Goal: Task Accomplishment & Management: Manage account settings

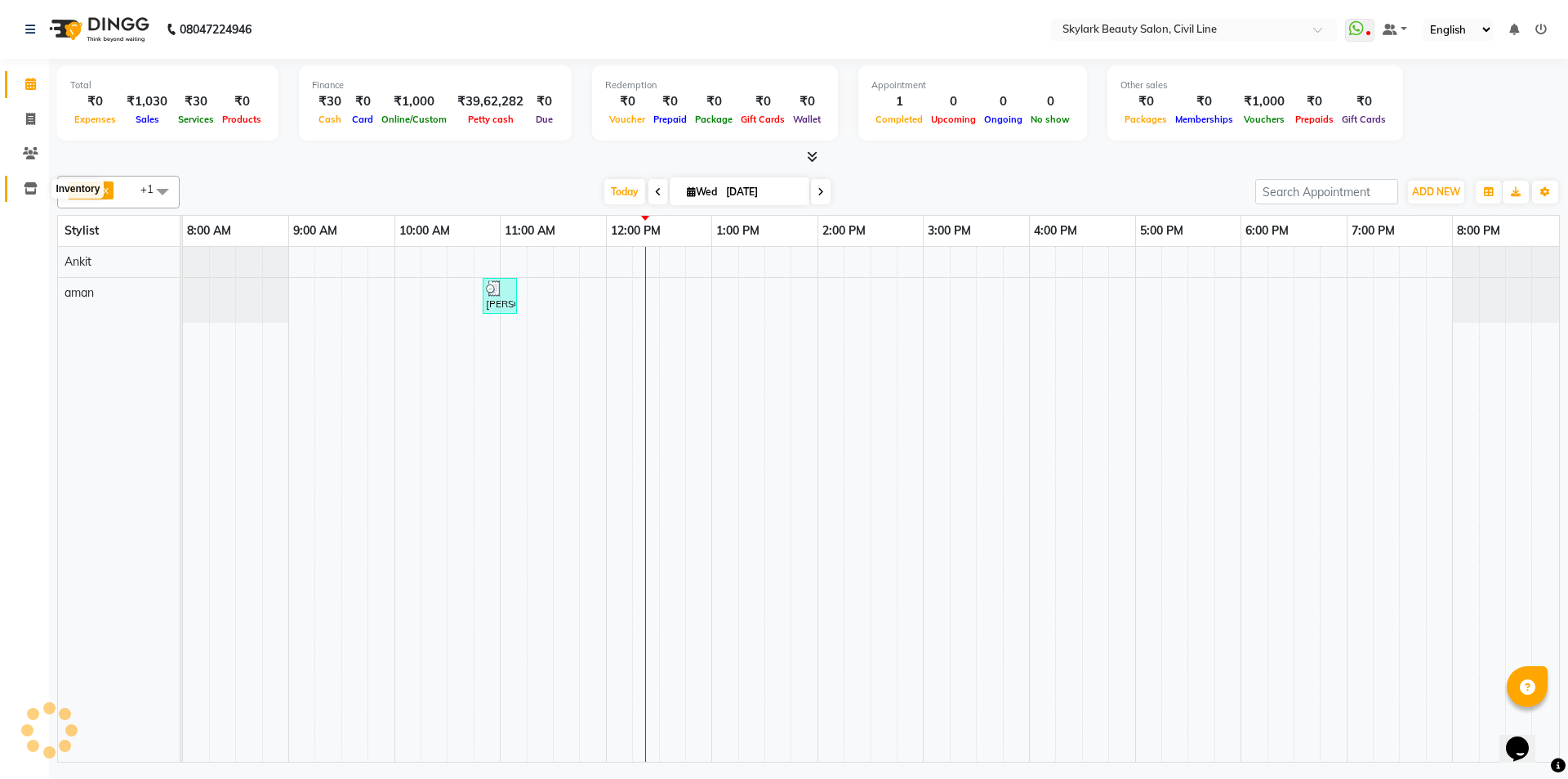
click at [30, 189] on icon at bounding box center [31, 188] width 14 height 12
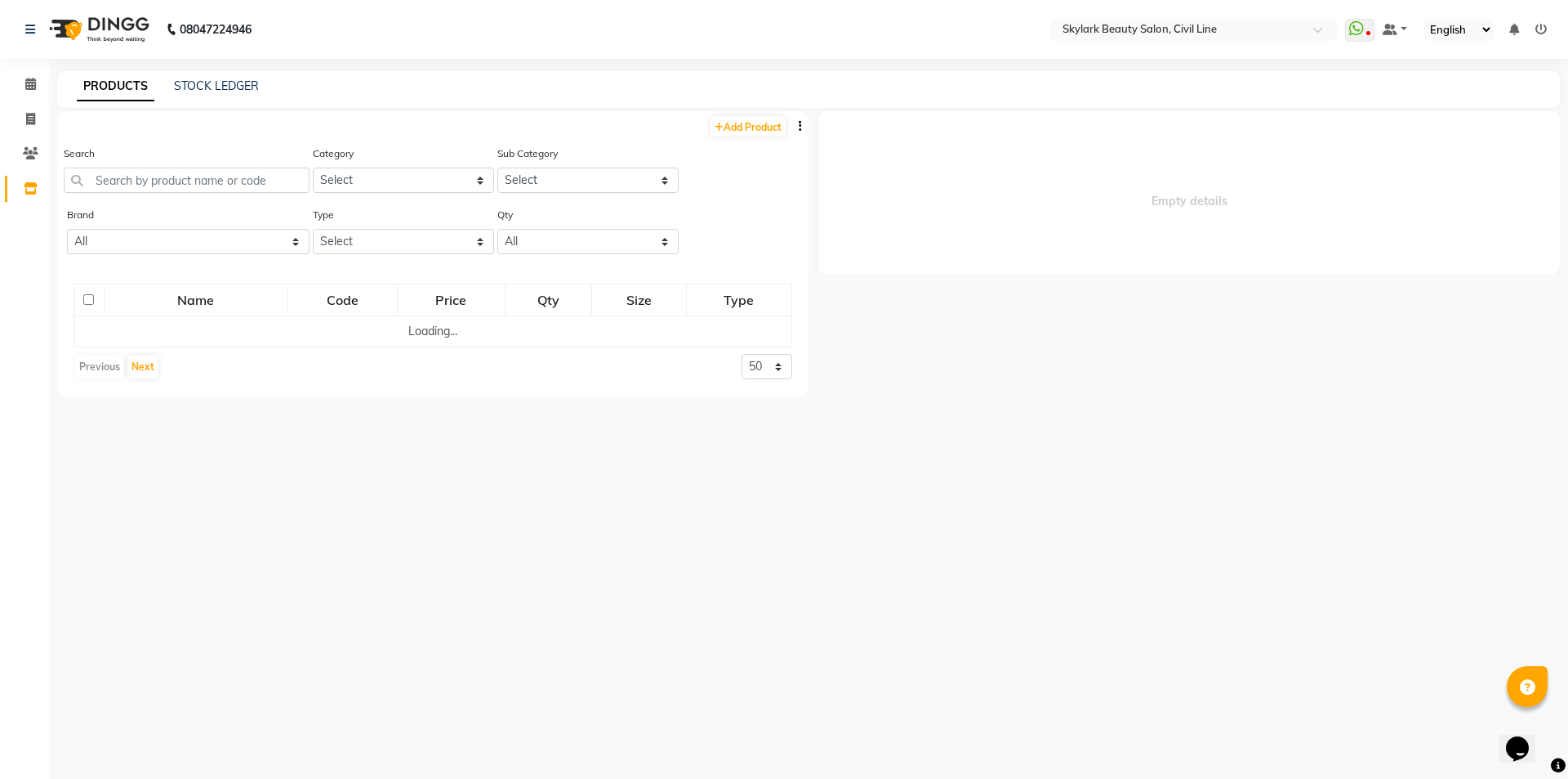
select select
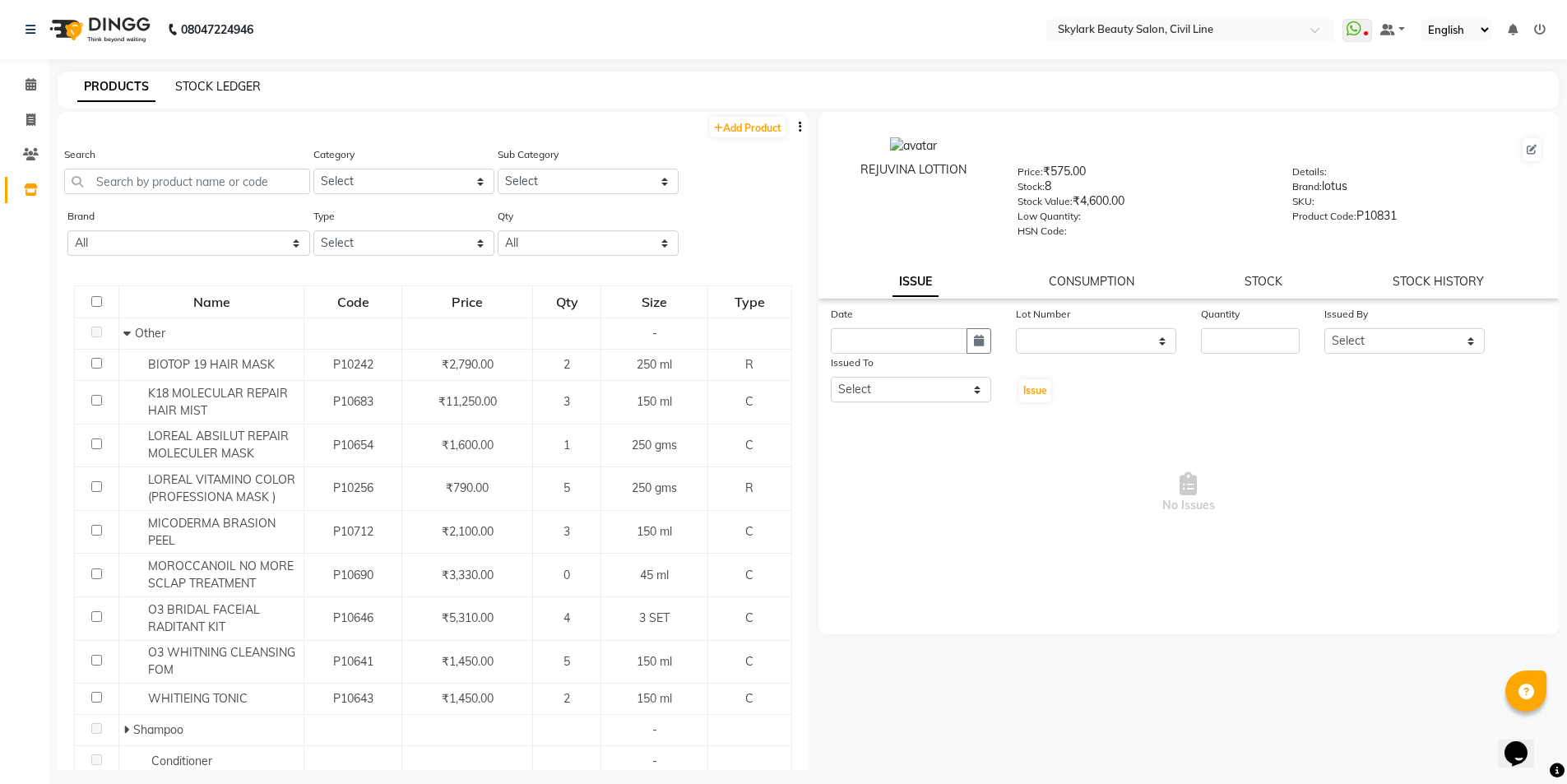
click at [210, 86] on link "STOCK LEDGER" at bounding box center [218, 85] width 86 height 15
select select "all"
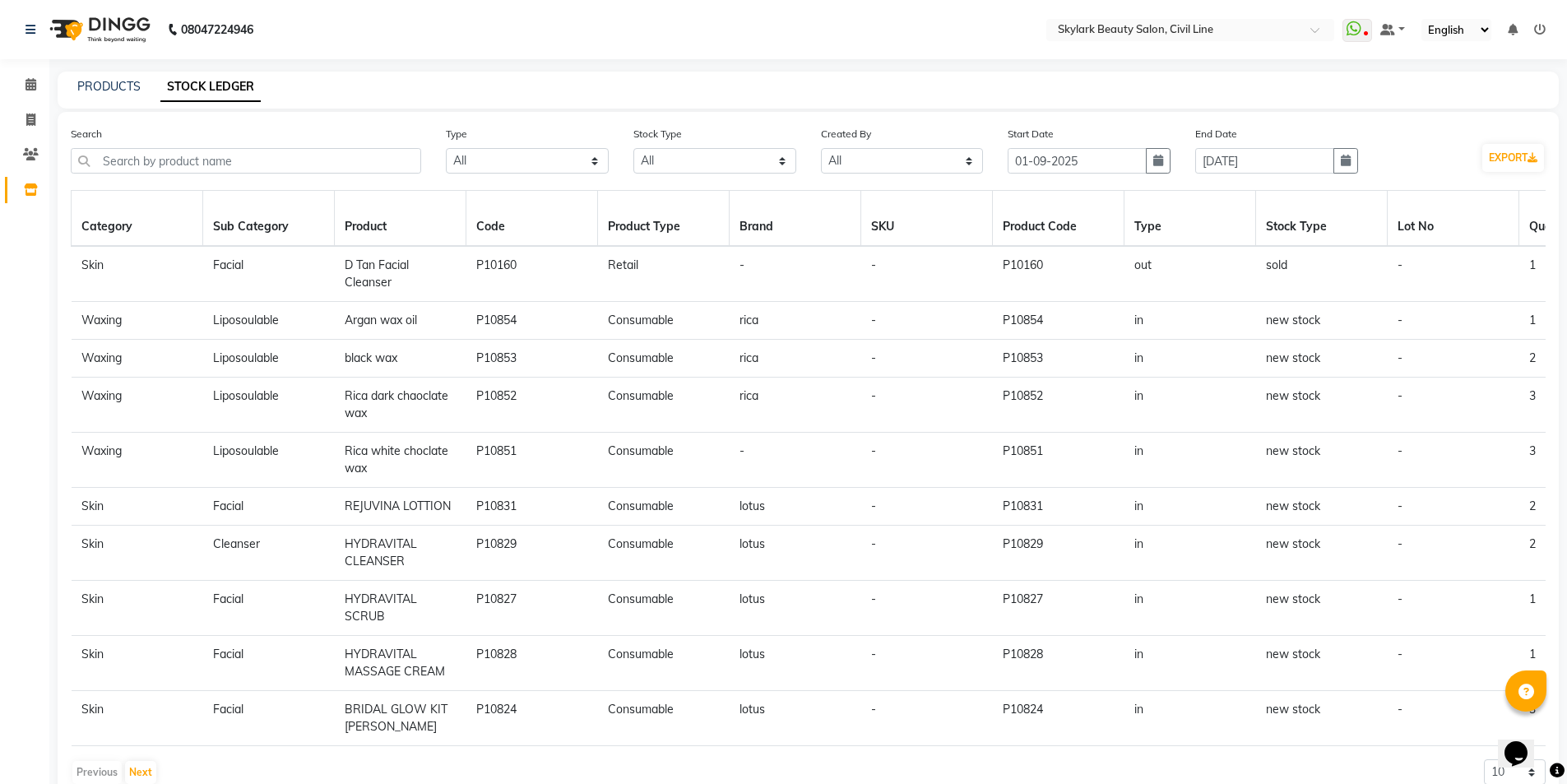
click at [661, 29] on icon at bounding box center [1539, 29] width 11 height 11
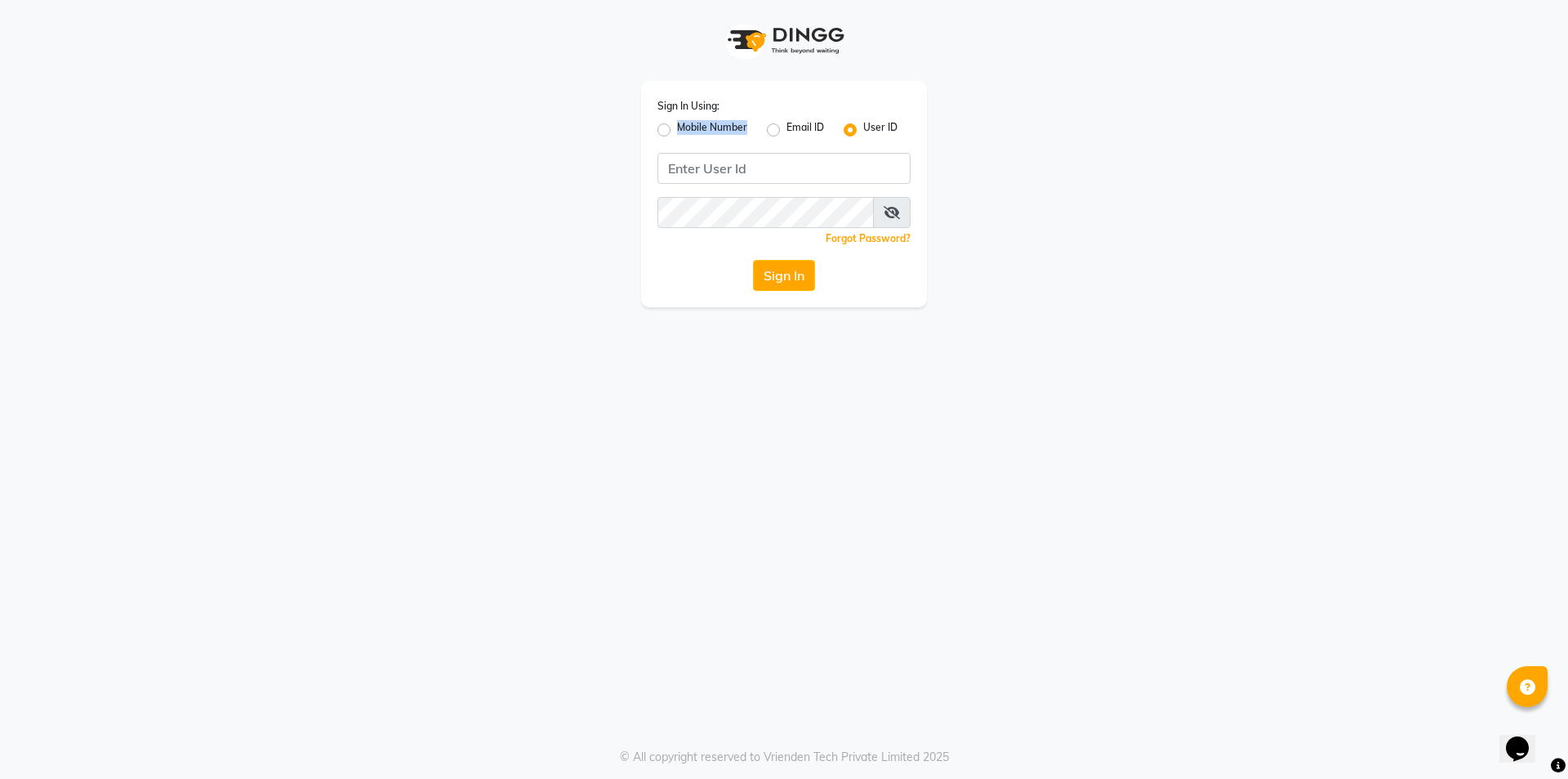
click at [656, 128] on div "Mobile Number" at bounding box center [703, 130] width 90 height 20
click at [656, 131] on label "Mobile Number" at bounding box center [712, 130] width 70 height 20
click at [656, 130] on input "Mobile Number" at bounding box center [682, 125] width 10 height 10
radio input "true"
radio input "false"
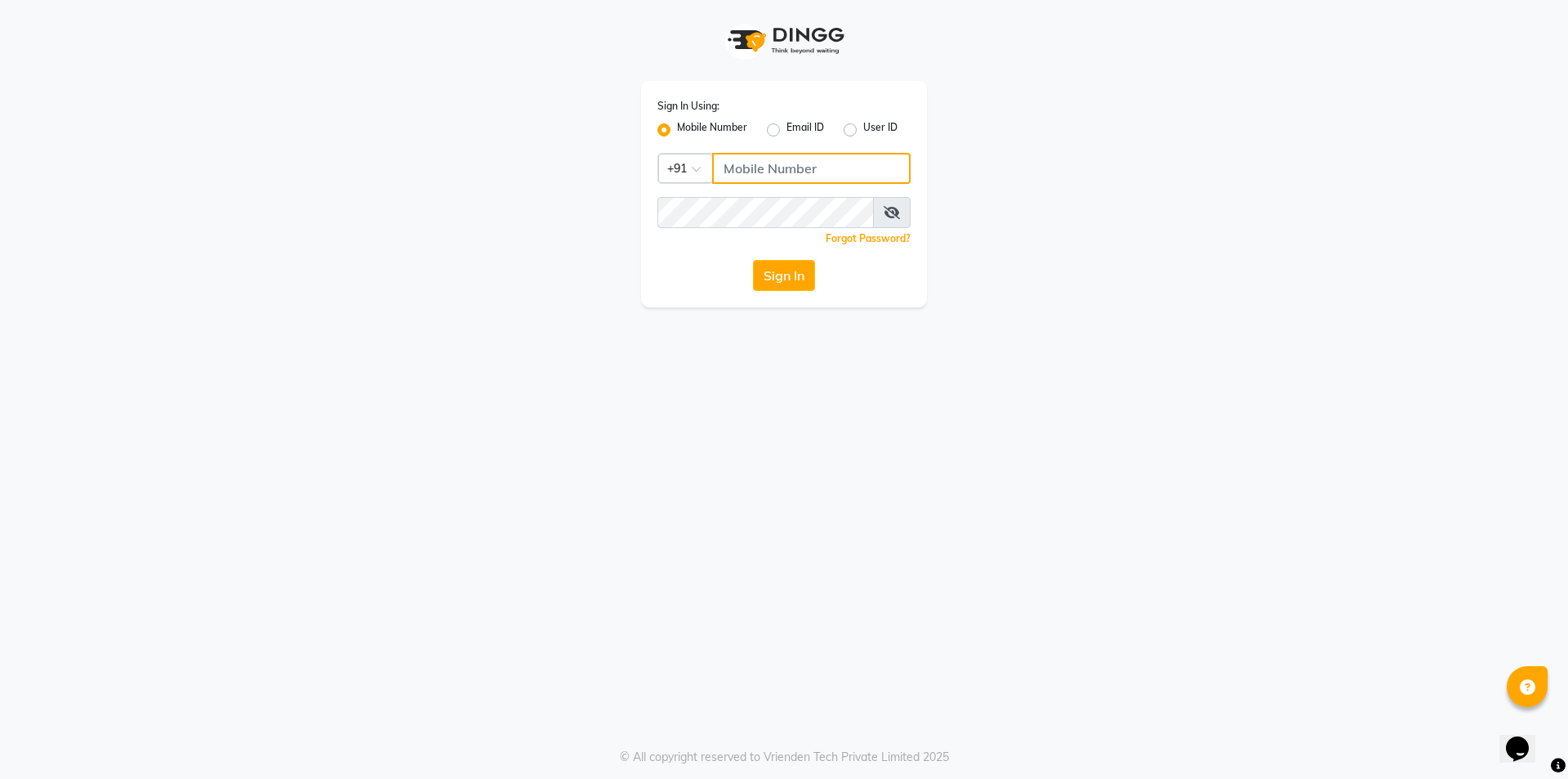
click at [656, 166] on input "Username" at bounding box center [811, 168] width 198 height 31
click at [656, 168] on input "63950404323" at bounding box center [811, 168] width 198 height 31
type input "6395040432"
click at [656, 210] on div "Sign In Using: Mobile Number Email ID User ID Country Code × [PHONE_NUMBER] Rem…" at bounding box center [784, 194] width 286 height 226
click at [656, 211] on icon at bounding box center [891, 212] width 16 height 13
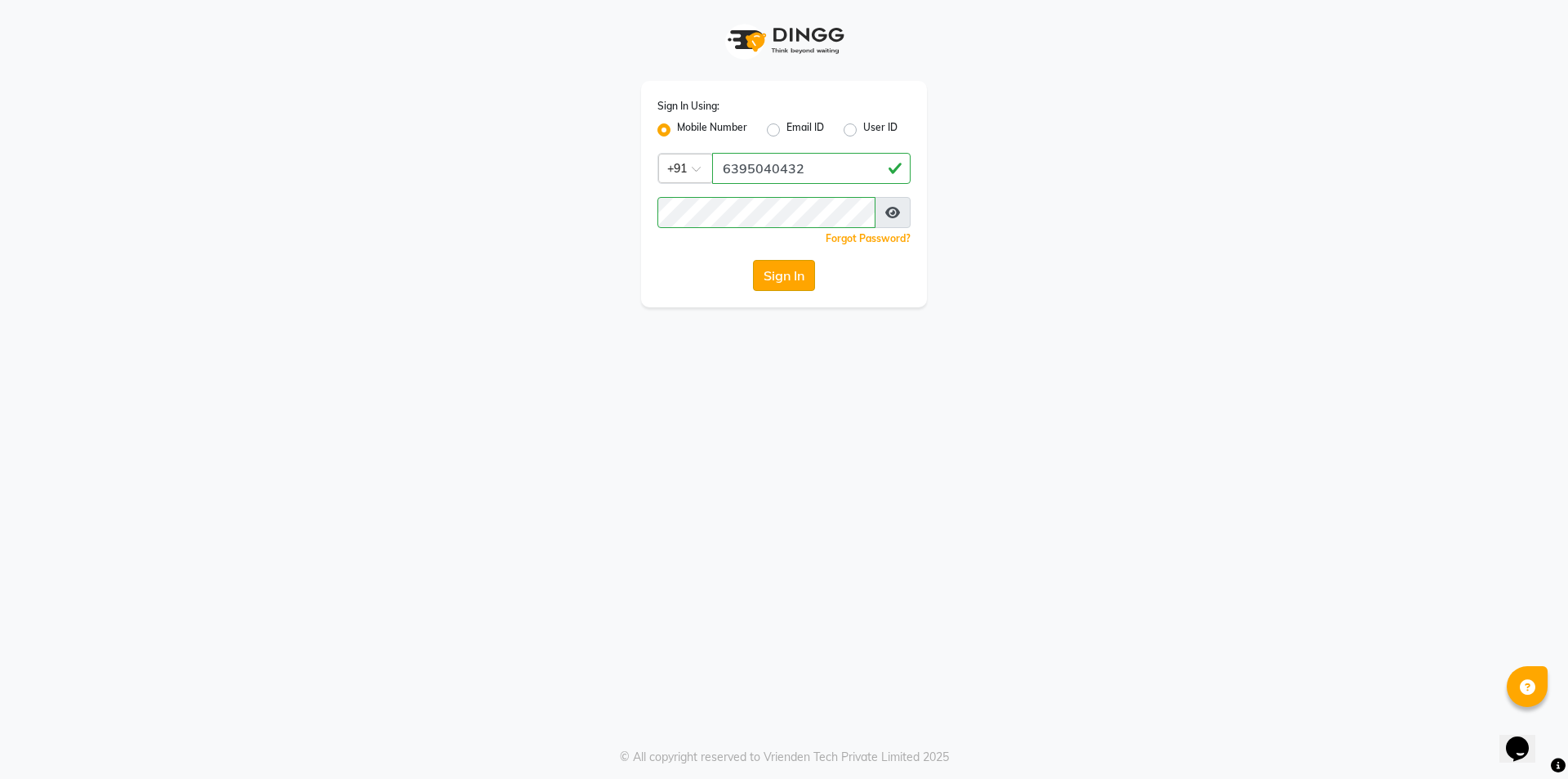
click at [656, 269] on button "Sign In" at bounding box center [784, 275] width 62 height 31
